Goal: Browse casually: Explore the website without a specific task or goal

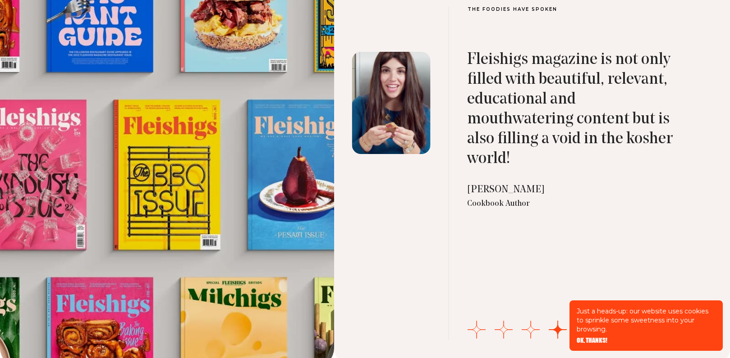
scroll to position [2931, 0]
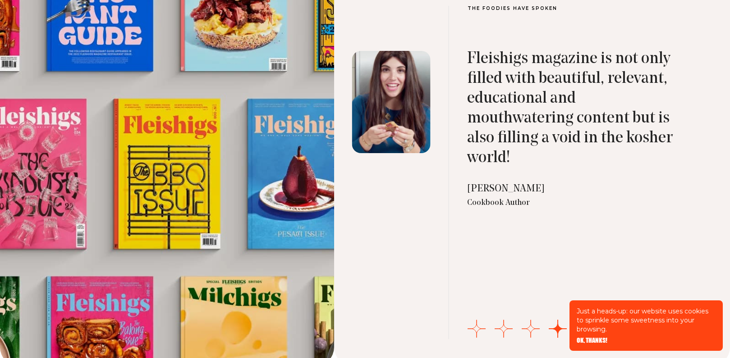
click at [589, 338] on span "OK, THANKS!" at bounding box center [592, 334] width 31 height 6
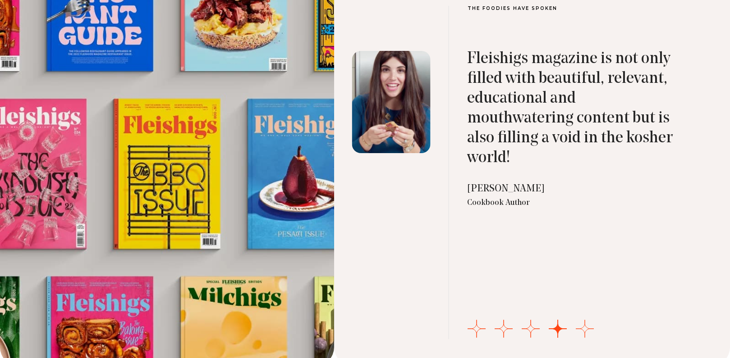
click at [583, 322] on button "Go to slide 5" at bounding box center [585, 329] width 18 height 18
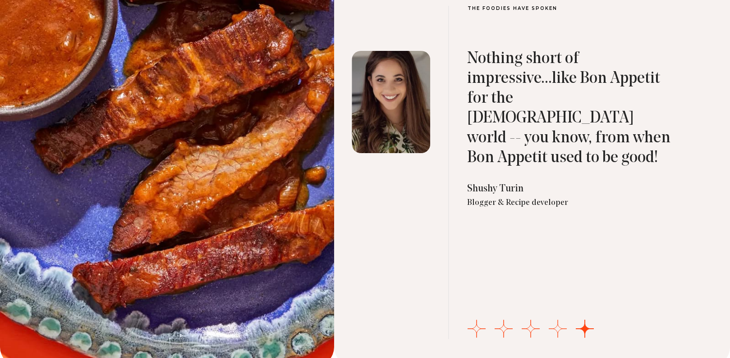
click at [556, 326] on button "Go to slide 4" at bounding box center [558, 329] width 18 height 18
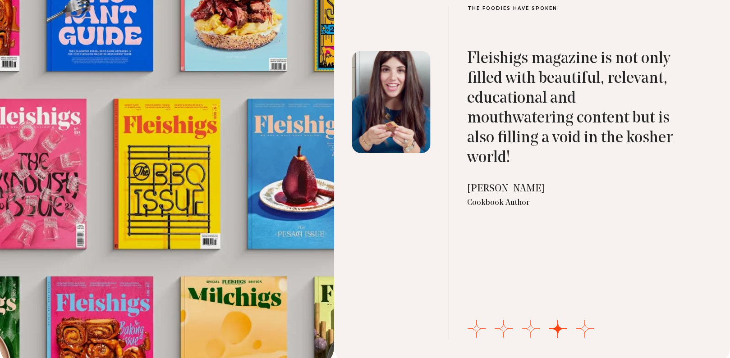
click at [530, 325] on button "Go to slide 3" at bounding box center [531, 329] width 18 height 18
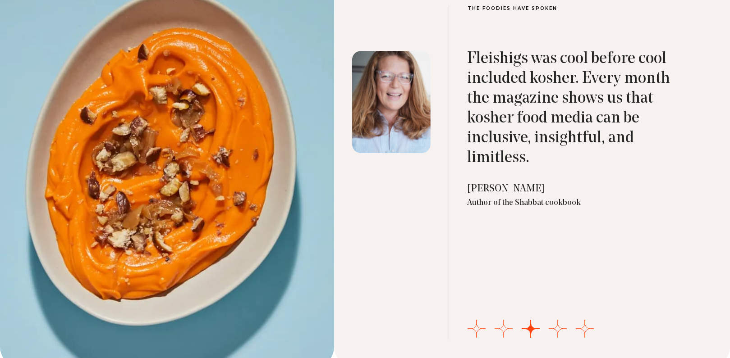
click at [505, 325] on button "Go to slide 2" at bounding box center [504, 329] width 18 height 18
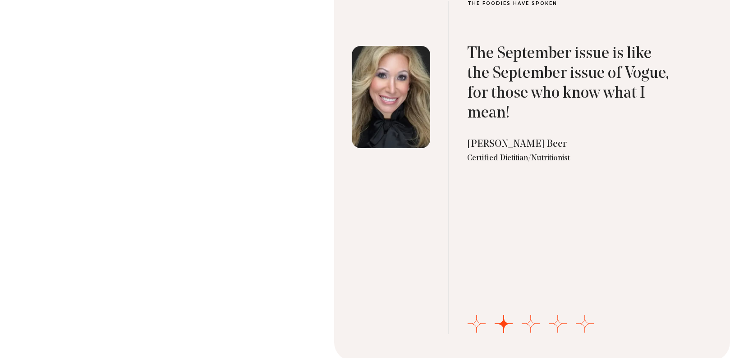
scroll to position [2946, 0]
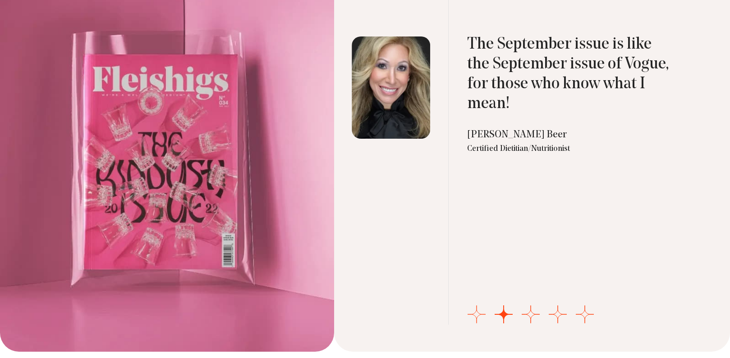
click at [478, 310] on button "Go to slide 1" at bounding box center [477, 315] width 18 height 18
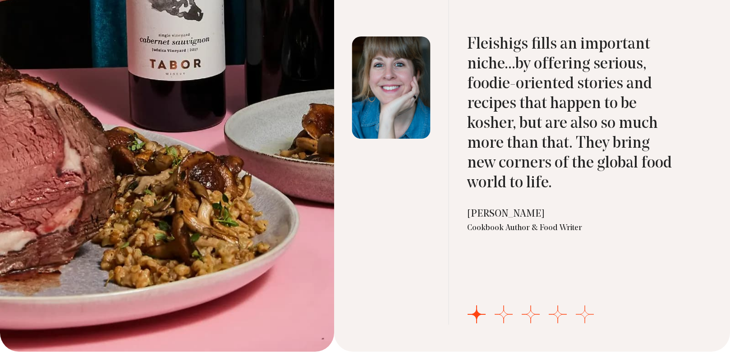
click at [581, 308] on button "Go to slide 5" at bounding box center [585, 315] width 18 height 18
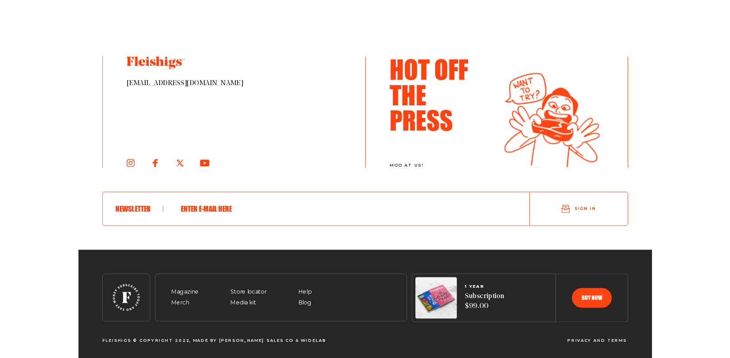
scroll to position [0, 0]
